Goal: Find specific page/section: Find specific page/section

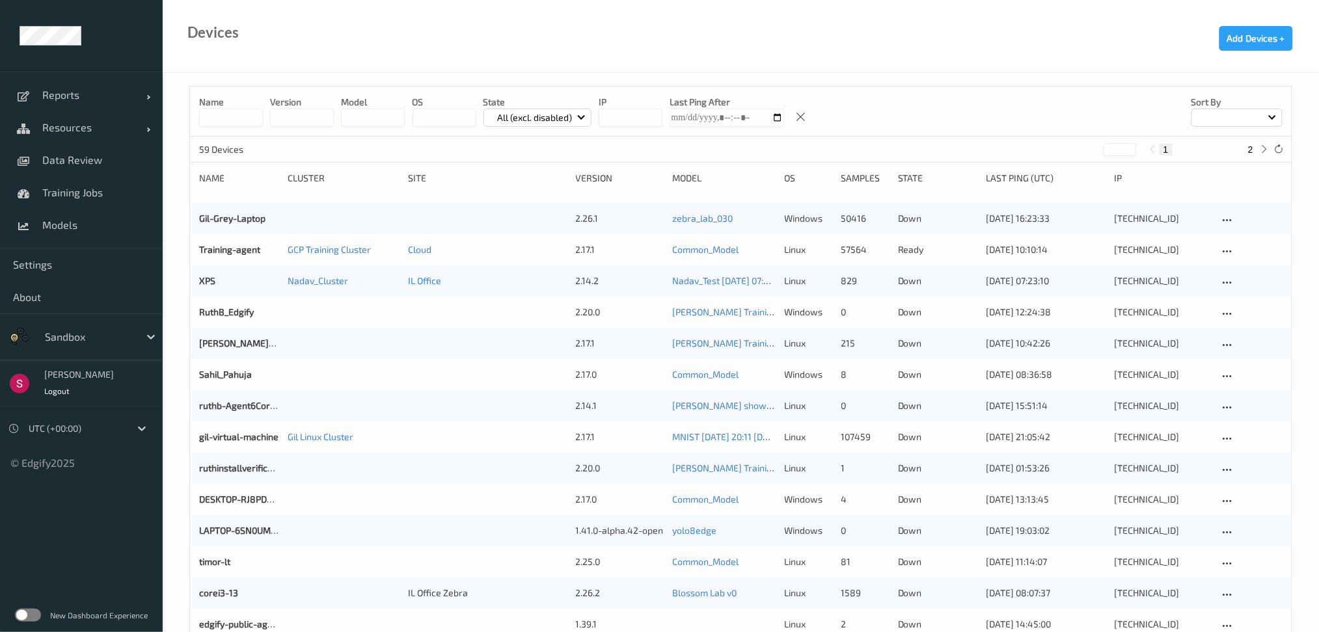
click at [115, 344] on div at bounding box center [89, 337] width 88 height 16
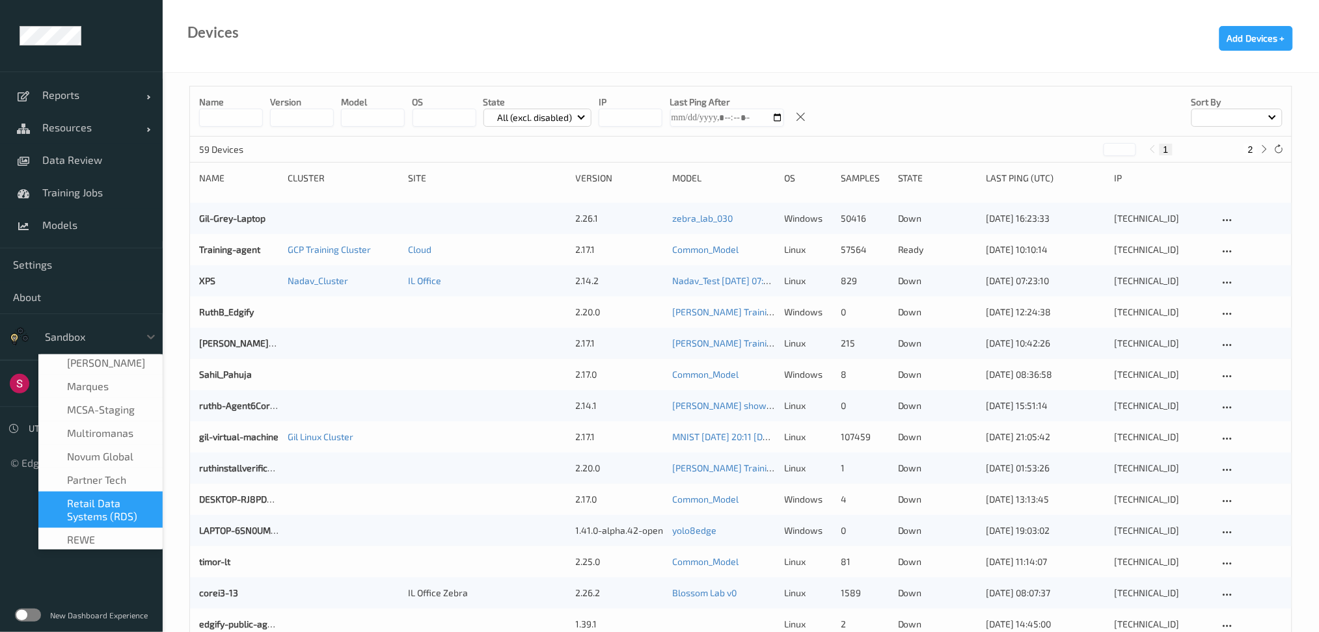
scroll to position [493, 0]
click at [98, 494] on span "Retail Data Systems (RDS)" at bounding box center [111, 507] width 88 height 26
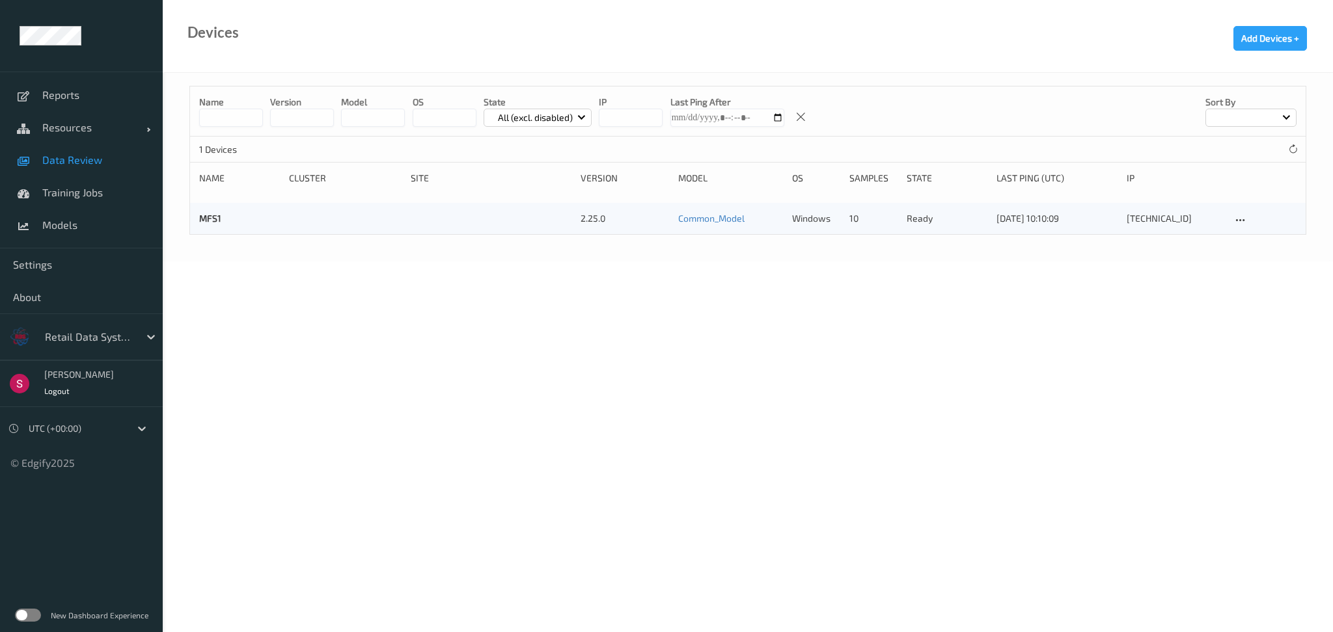
click at [71, 156] on span "Data Review" at bounding box center [95, 160] width 107 height 13
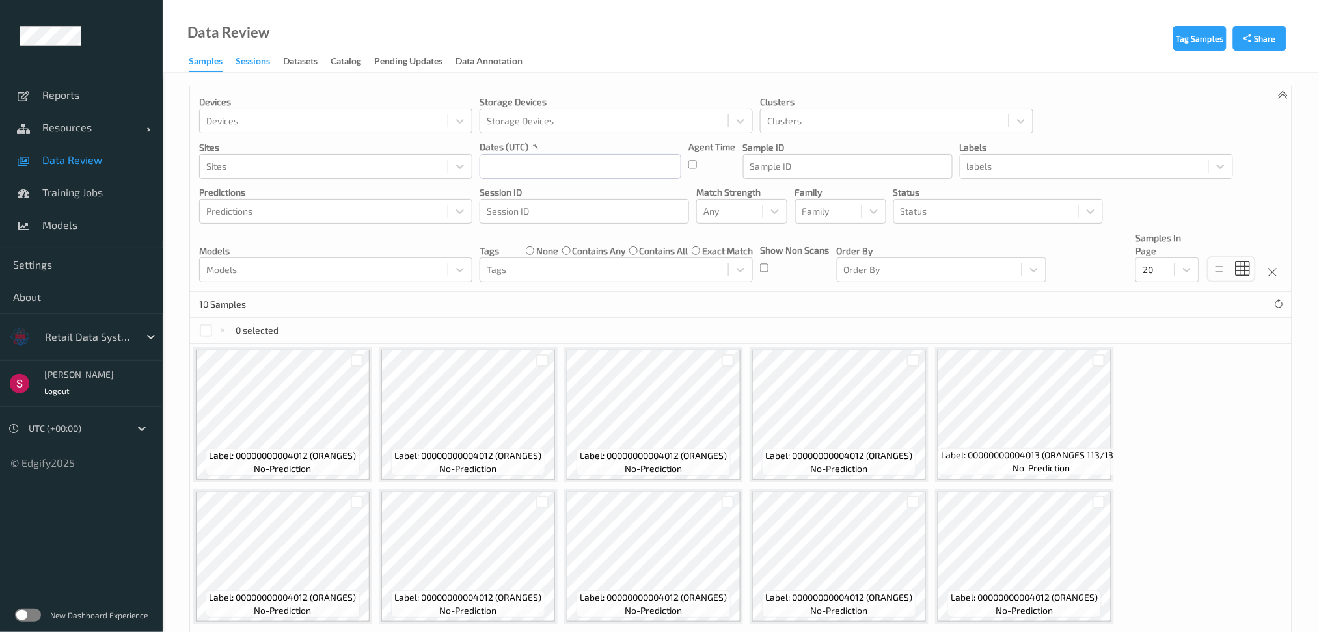
click at [253, 65] on div "Sessions" at bounding box center [253, 63] width 34 height 16
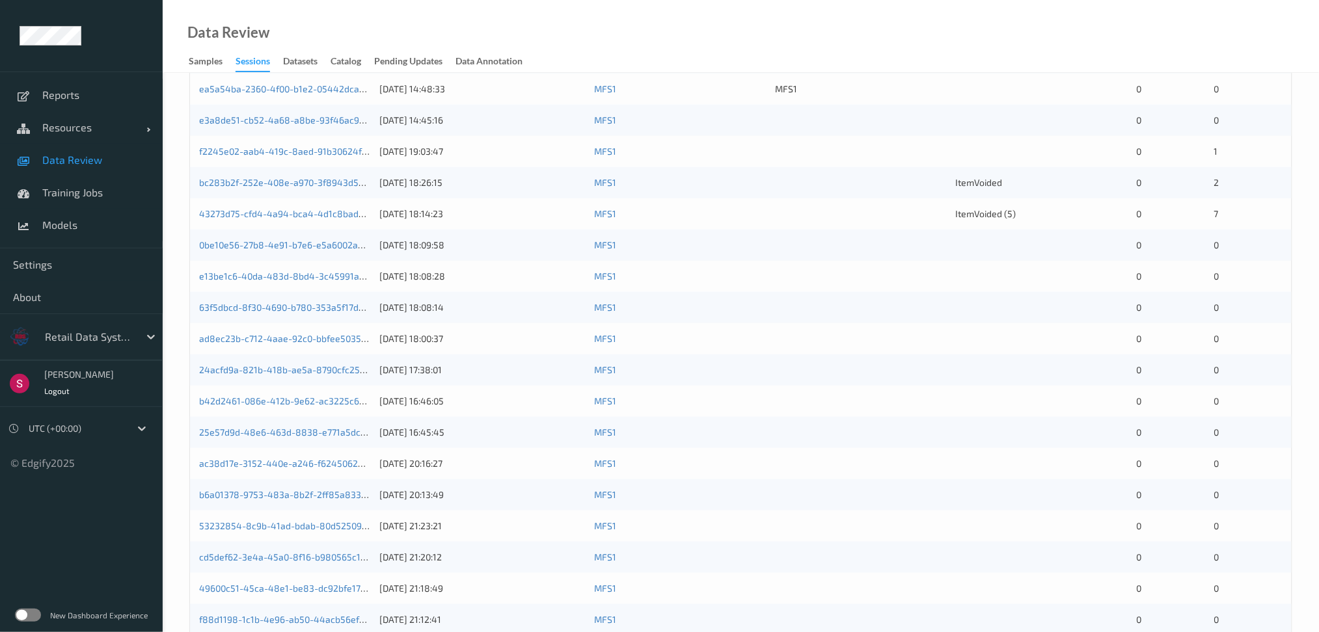
scroll to position [346, 0]
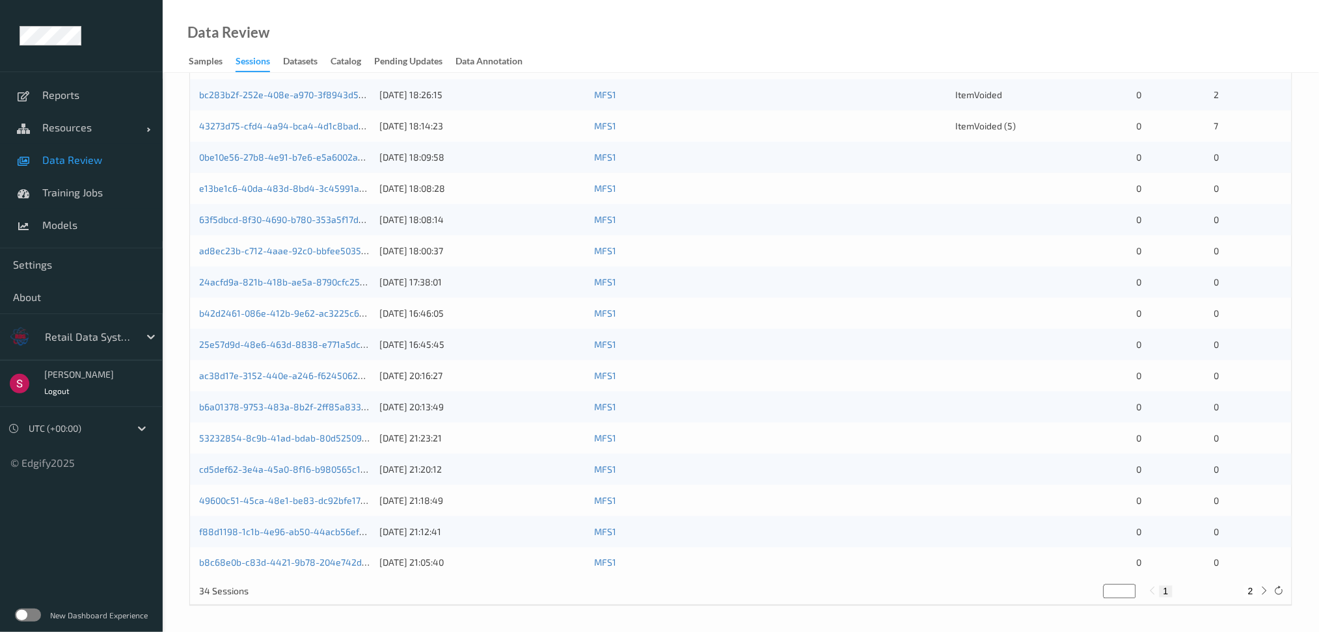
click at [1255, 595] on button "2" at bounding box center [1250, 592] width 13 height 12
type input "*"
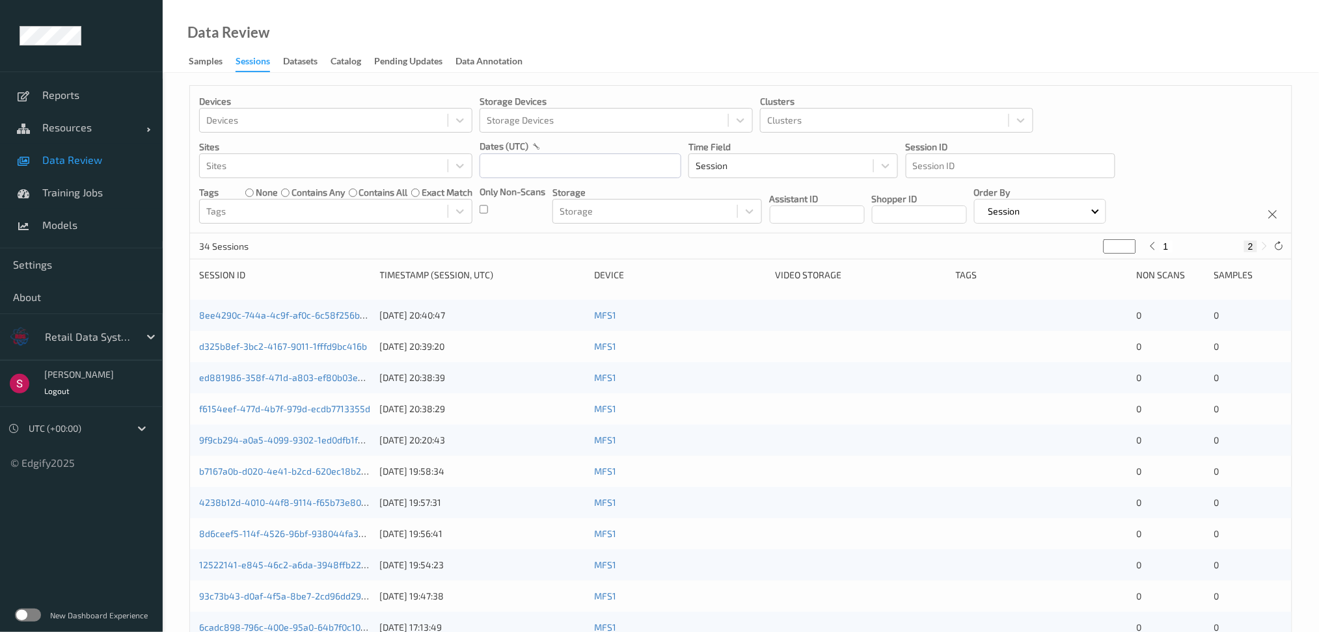
scroll to position [0, 0]
click at [66, 159] on span "Data Review" at bounding box center [95, 160] width 107 height 13
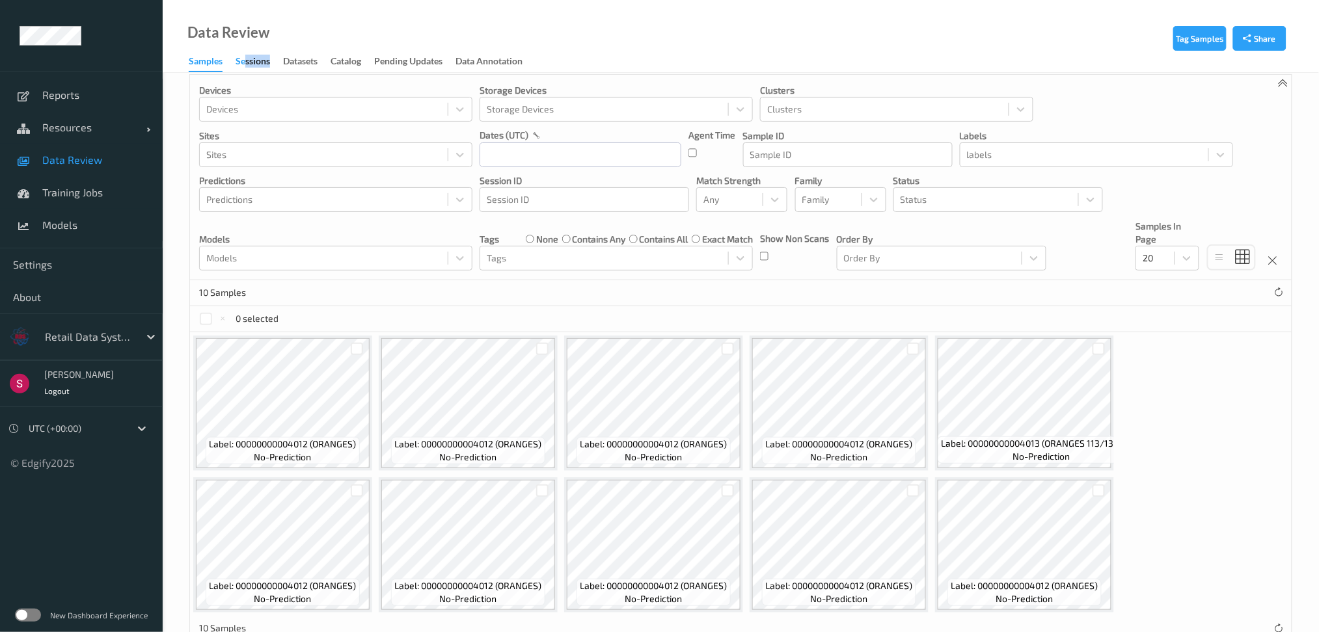
click at [245, 71] on div "Samples Sessions Datasets Catalog Pending Updates Data Annotation" at bounding box center [362, 63] width 347 height 20
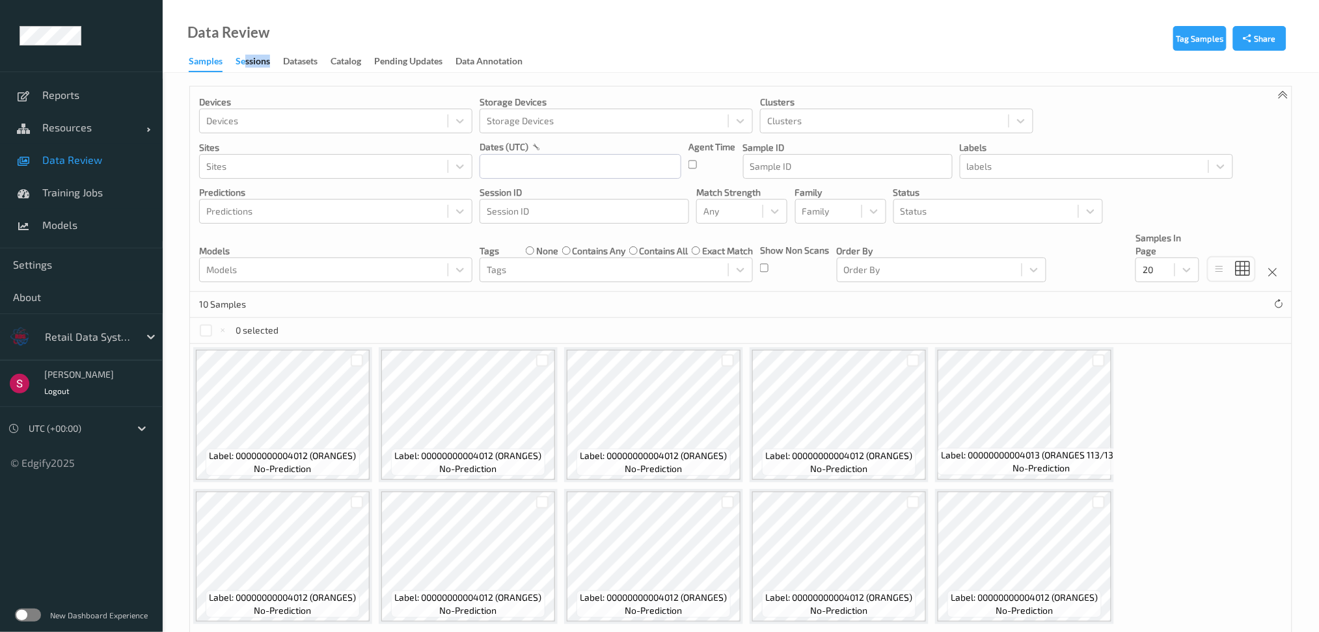
click at [248, 64] on div "Sessions" at bounding box center [253, 63] width 34 height 16
